Goal: Information Seeking & Learning: Learn about a topic

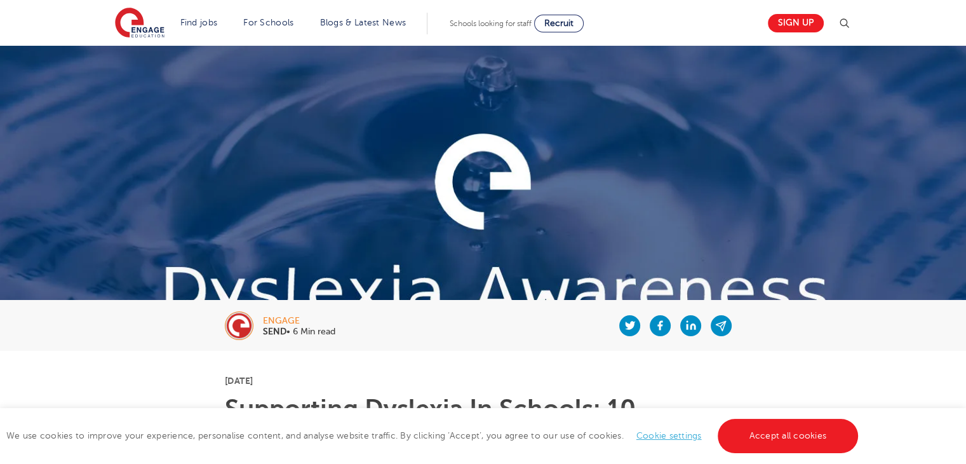
click at [308, 177] on img at bounding box center [483, 265] width 966 height 438
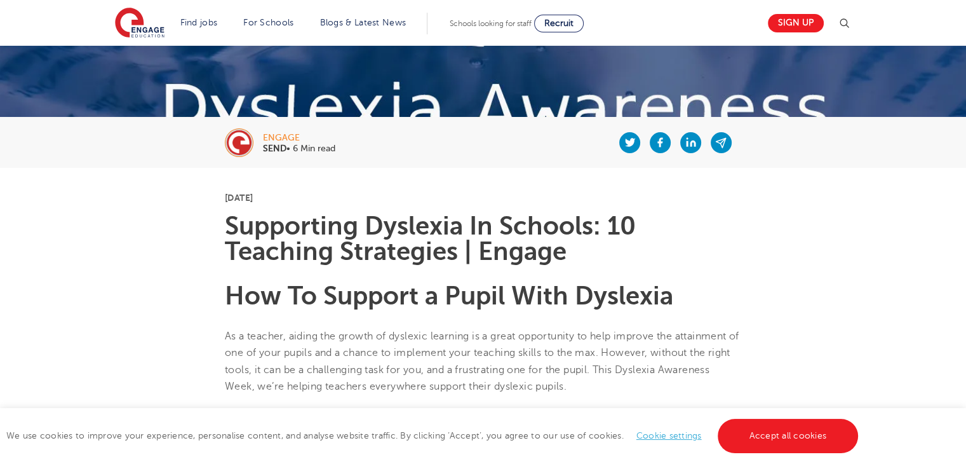
scroll to position [183, 0]
drag, startPoint x: 225, startPoint y: 213, endPoint x: 355, endPoint y: 236, distance: 132.1
click at [310, 234] on h1 "Supporting Dyslexia In Schools: 10 Teaching Strategies | Engage" at bounding box center [483, 238] width 517 height 51
click at [384, 240] on h1 "Supporting Dyslexia In Schools: 10 Teaching Strategies | Engage" at bounding box center [483, 238] width 517 height 51
click at [438, 245] on h1 "Supporting Dyslexia In Schools: 10 Teaching Strategies | Engage" at bounding box center [483, 238] width 517 height 51
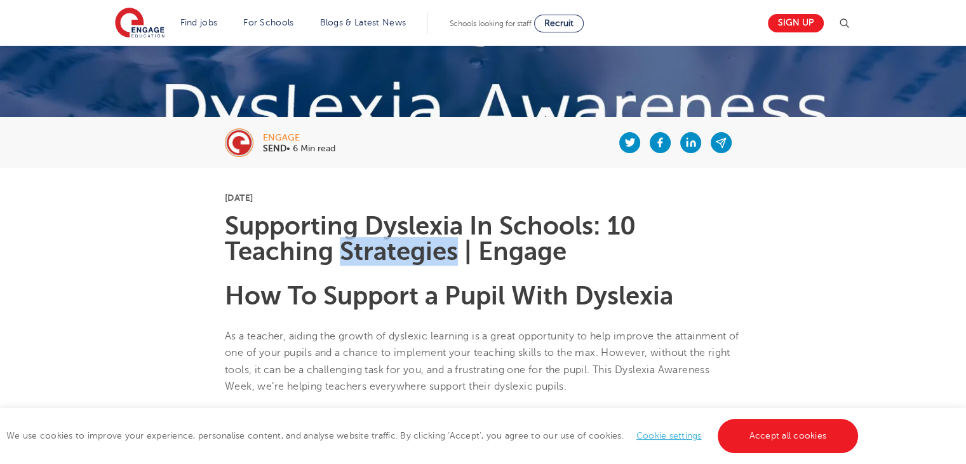
drag, startPoint x: 438, startPoint y: 245, endPoint x: 442, endPoint y: 254, distance: 10.3
click at [439, 250] on h1 "Supporting Dyslexia In Schools: 10 Teaching Strategies | Engage" at bounding box center [483, 238] width 517 height 51
click at [227, 226] on h1 "Supporting Dyslexia In Schools: 10 Teaching Strategies | Engage" at bounding box center [483, 238] width 517 height 51
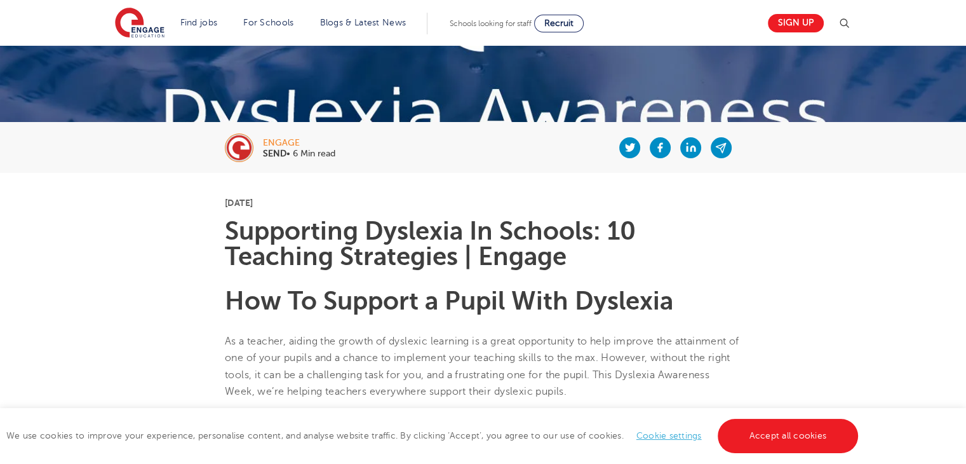
scroll to position [178, 0]
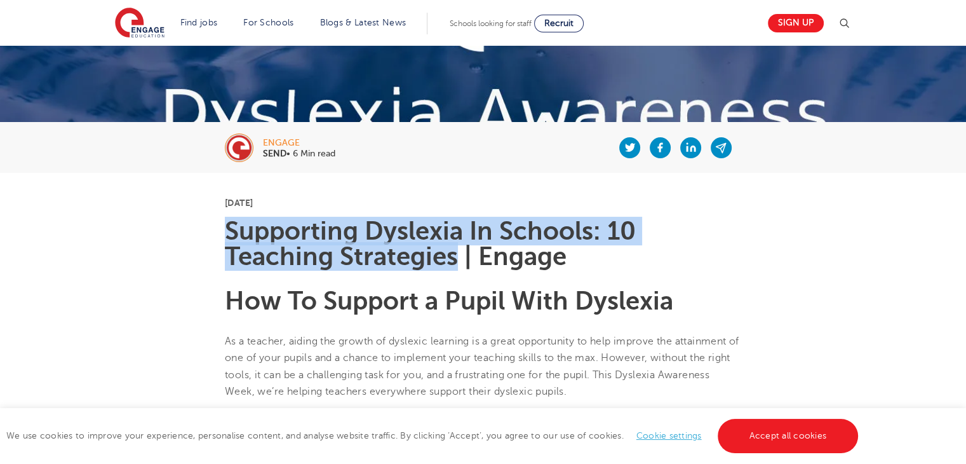
drag, startPoint x: 226, startPoint y: 229, endPoint x: 458, endPoint y: 262, distance: 234.8
click at [458, 262] on h1 "Supporting Dyslexia In Schools: 10 Teaching Strategies | Engage" at bounding box center [483, 244] width 517 height 51
copy h1 "Supporting [MEDICAL_DATA] In Schools: 10 Teaching Strategies"
